Goal: Navigation & Orientation: Go to known website

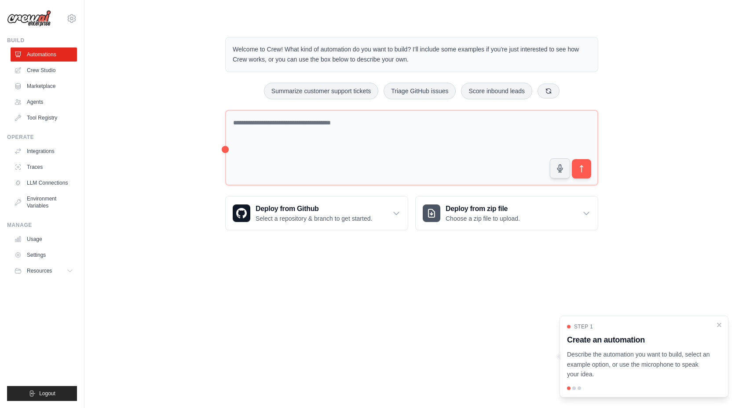
click at [462, 264] on body "[EMAIL_ADDRESS][DOMAIN_NAME] Settings Build Automations Crew Studio" at bounding box center [369, 204] width 739 height 408
click at [44, 114] on link "Tool Registry" at bounding box center [44, 118] width 66 height 14
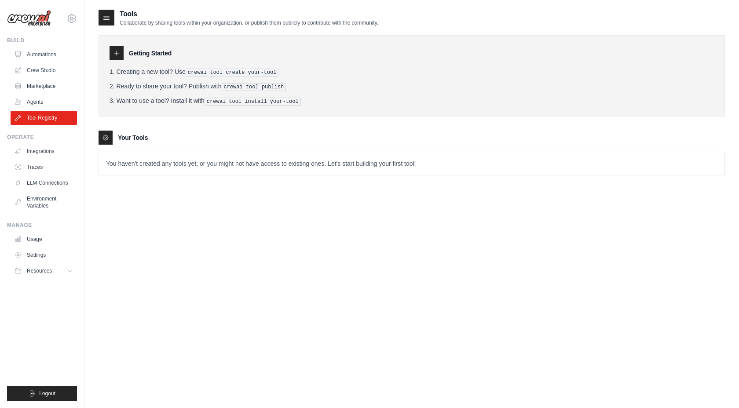
click at [118, 56] on icon at bounding box center [116, 53] width 7 height 7
click at [111, 18] on div at bounding box center [107, 18] width 16 height 16
click at [105, 138] on icon at bounding box center [105, 137] width 7 height 7
click at [128, 176] on div "Tools Collaborate by sharing tools within your organization, or publish them pu…" at bounding box center [412, 99] width 627 height 181
click at [128, 165] on p "You haven't created any tools yet, or you might not have access to existing one…" at bounding box center [412, 163] width 626 height 23
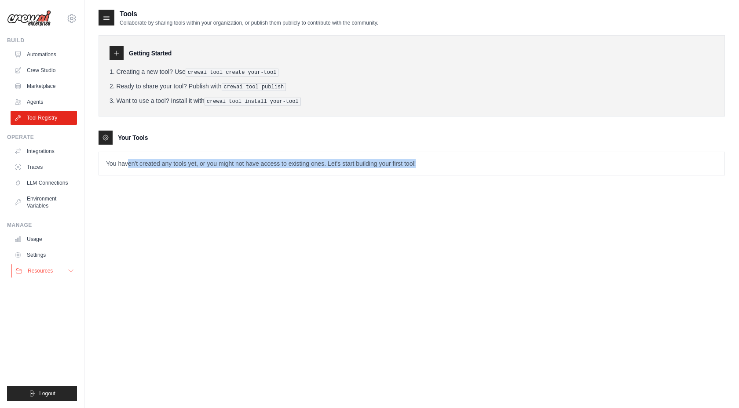
click at [63, 267] on button "Resources" at bounding box center [44, 271] width 66 height 14
click at [41, 298] on span "GitHub" at bounding box center [39, 300] width 16 height 7
